Goal: Information Seeking & Learning: Learn about a topic

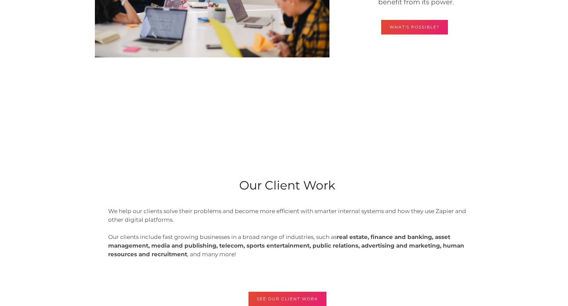
scroll to position [1251, 0]
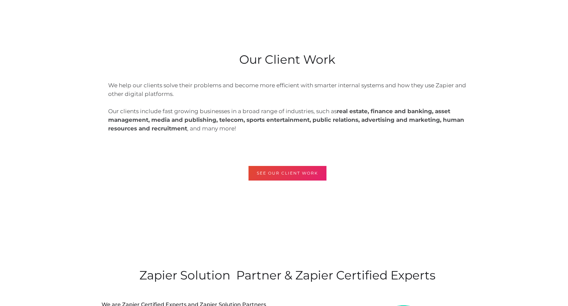
click at [278, 174] on div "SEE OUR CLIENT WORK" at bounding box center [287, 173] width 61 height 7
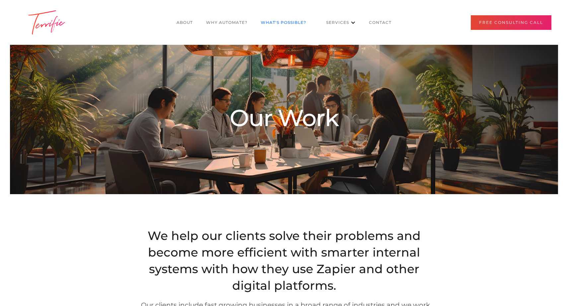
click at [278, 17] on link "What's POssible?" at bounding box center [283, 22] width 59 height 13
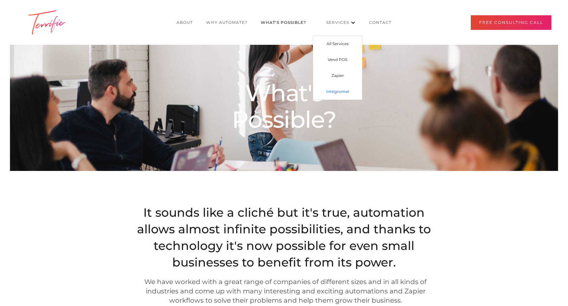
click at [342, 98] on link "Integromat" at bounding box center [337, 92] width 49 height 16
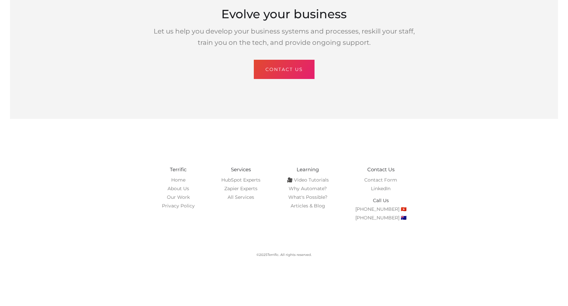
scroll to position [1253, 0]
click at [309, 183] on ul "🎥 Video Tutorials Why Automate? What's Possible? Articles & Blog" at bounding box center [308, 192] width 42 height 31
click at [309, 182] on link "🎥 Video Tutorials" at bounding box center [308, 180] width 42 height 6
